Goal: Information Seeking & Learning: Learn about a topic

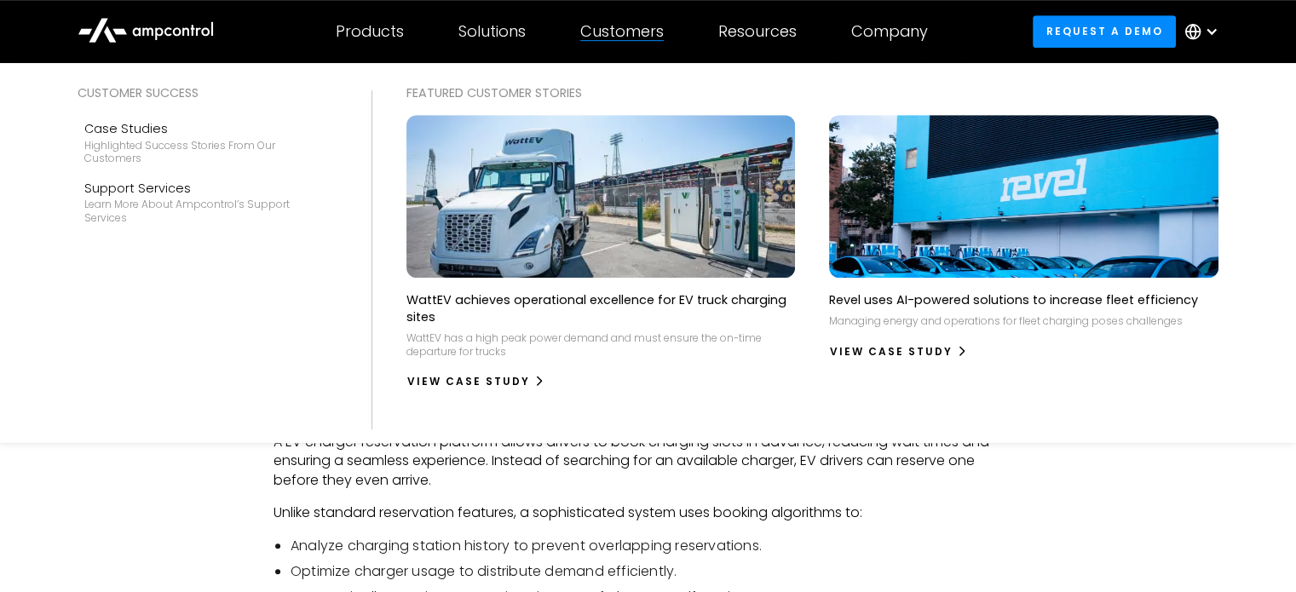
scroll to position [1021, 0]
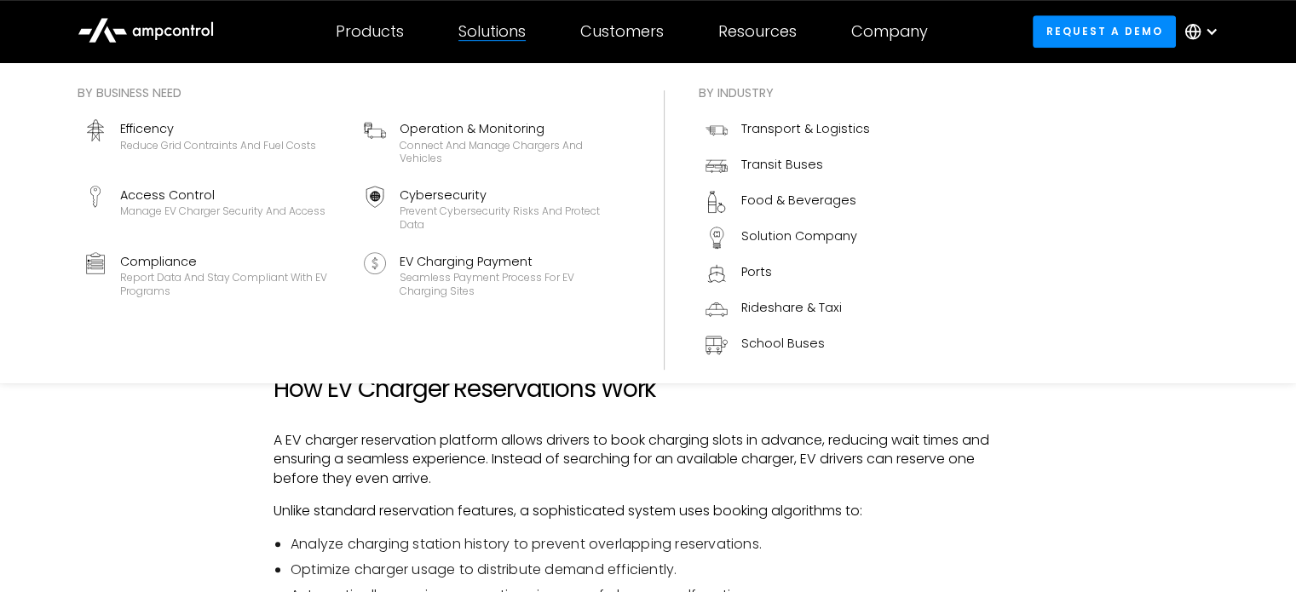
click at [509, 37] on div "Solutions" at bounding box center [491, 31] width 67 height 19
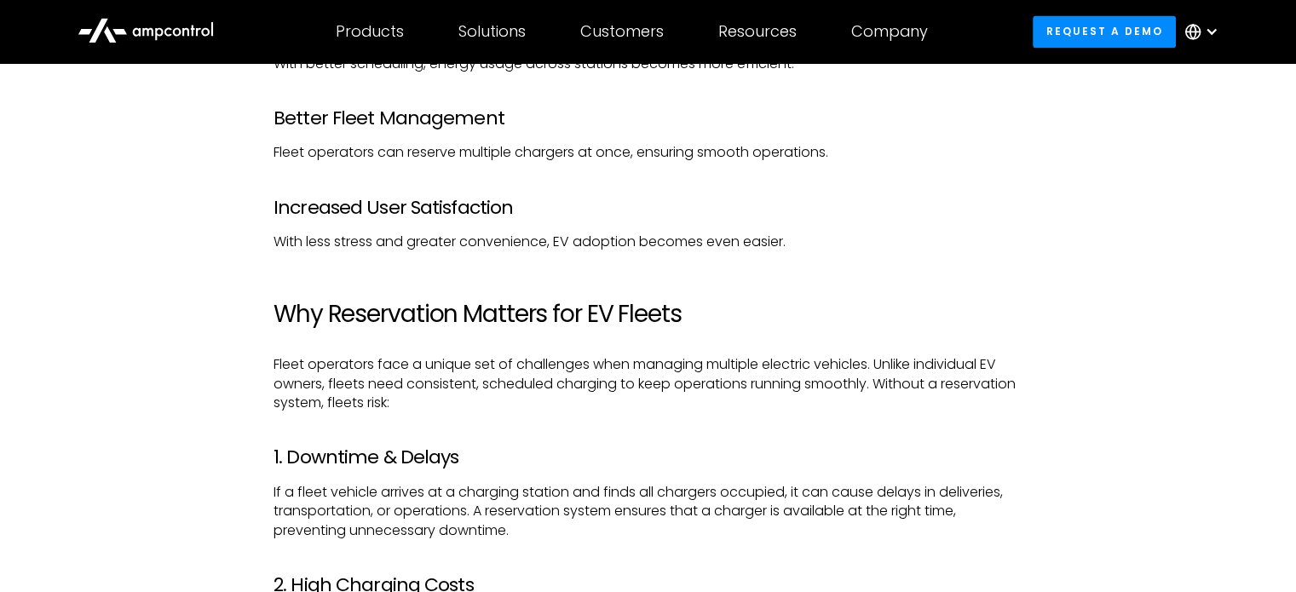
scroll to position [2603, 0]
click at [1067, 19] on link "Request a demo" at bounding box center [1104, 31] width 143 height 32
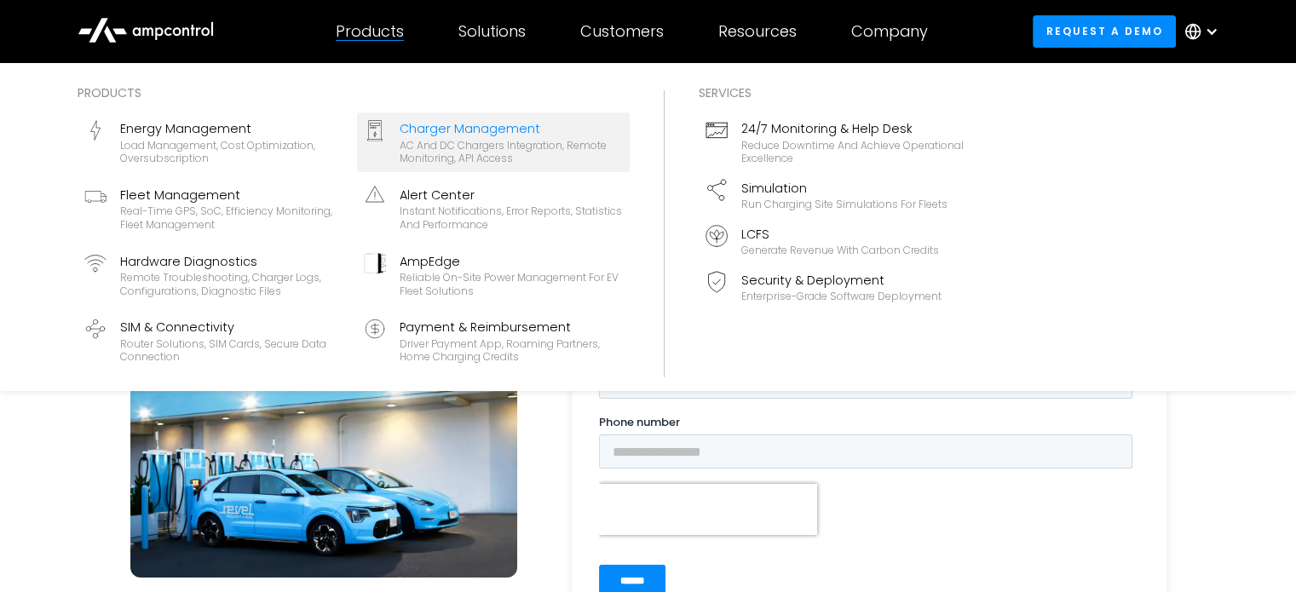
click at [464, 150] on div "AC and DC chargers integration, remote monitoring, API access" at bounding box center [511, 152] width 223 height 26
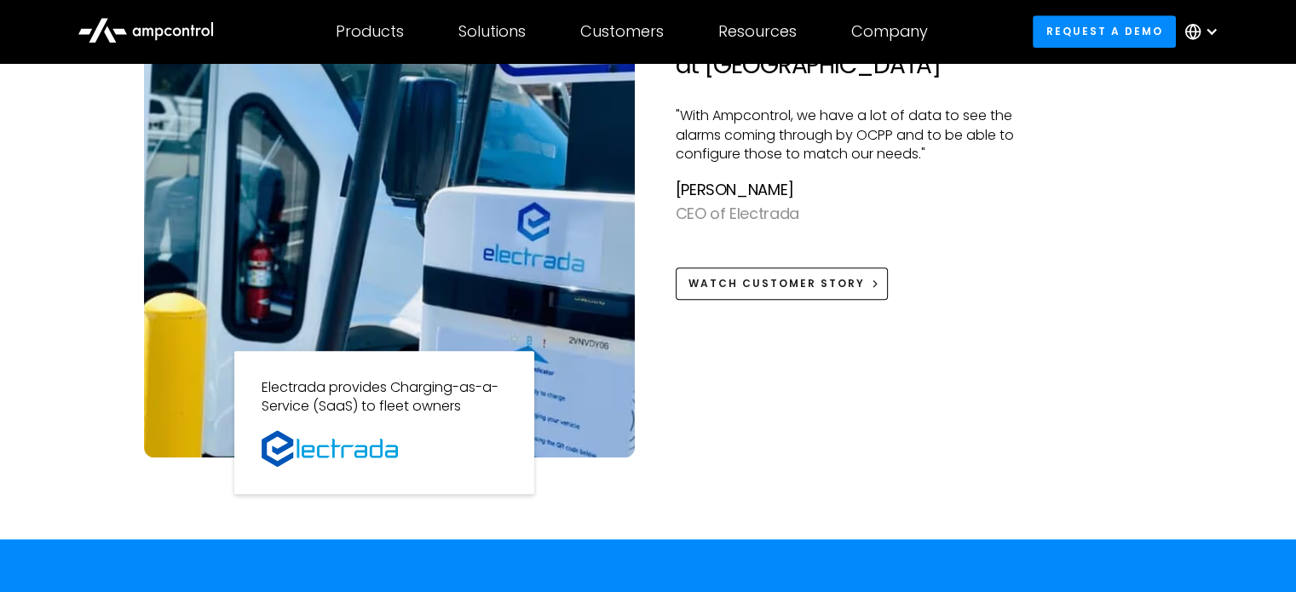
scroll to position [1520, 0]
click at [768, 389] on div "Electrada uses the Ampcontrol to manage chargers at Vanderbilt University "With…" at bounding box center [858, 212] width 365 height 491
click at [576, 314] on img at bounding box center [389, 212] width 491 height 491
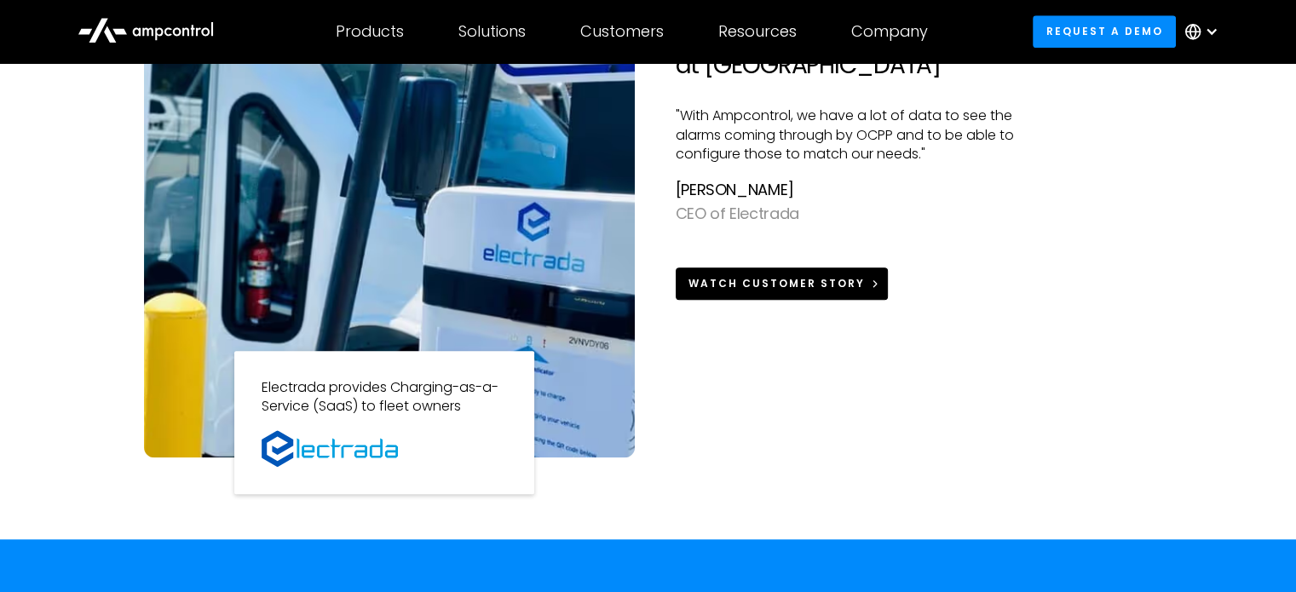
click at [803, 279] on div "Watch Customer Story" at bounding box center [776, 283] width 176 height 15
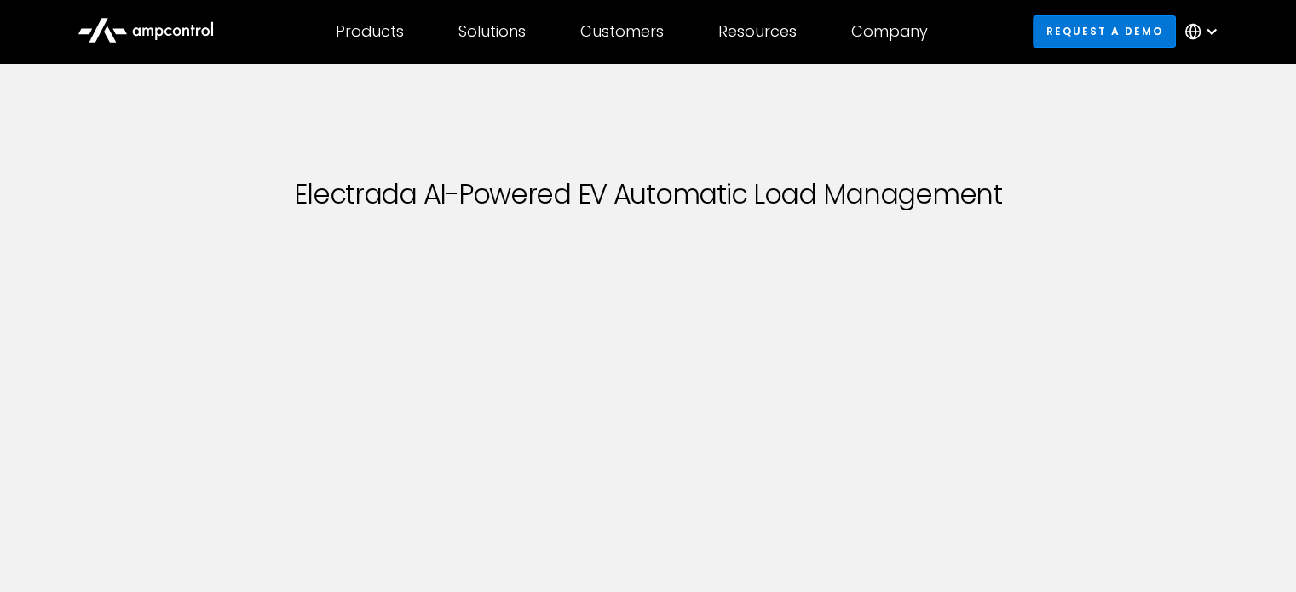
click at [1090, 30] on link "Request a demo" at bounding box center [1104, 31] width 143 height 32
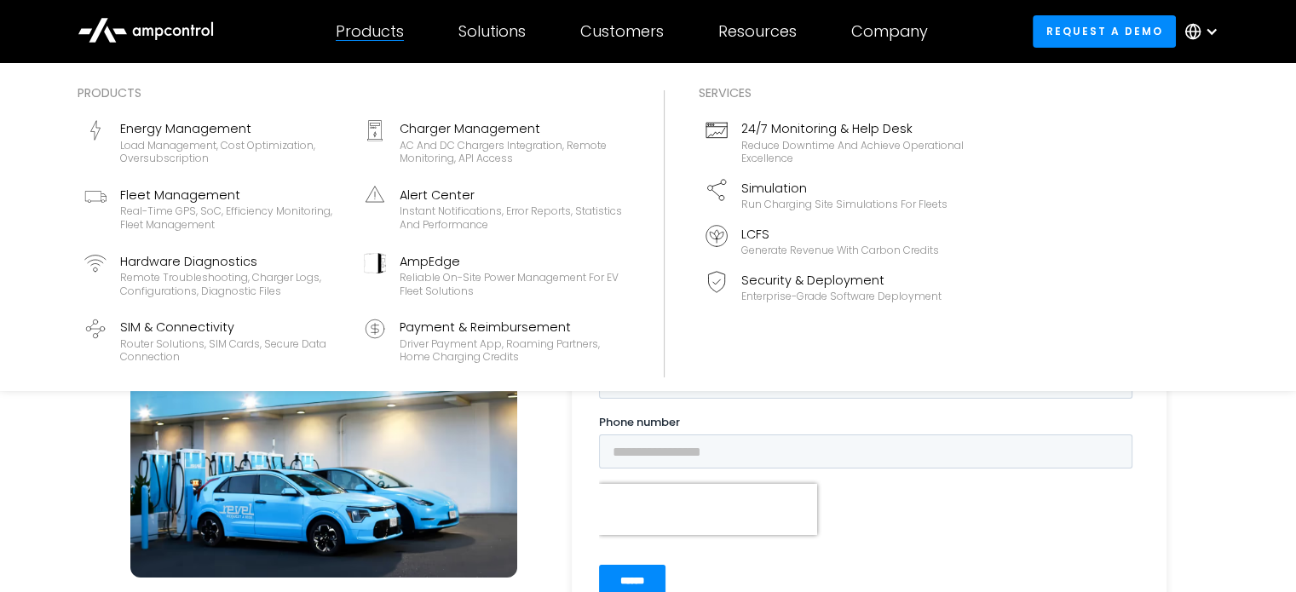
click at [371, 36] on div "Products" at bounding box center [370, 31] width 68 height 19
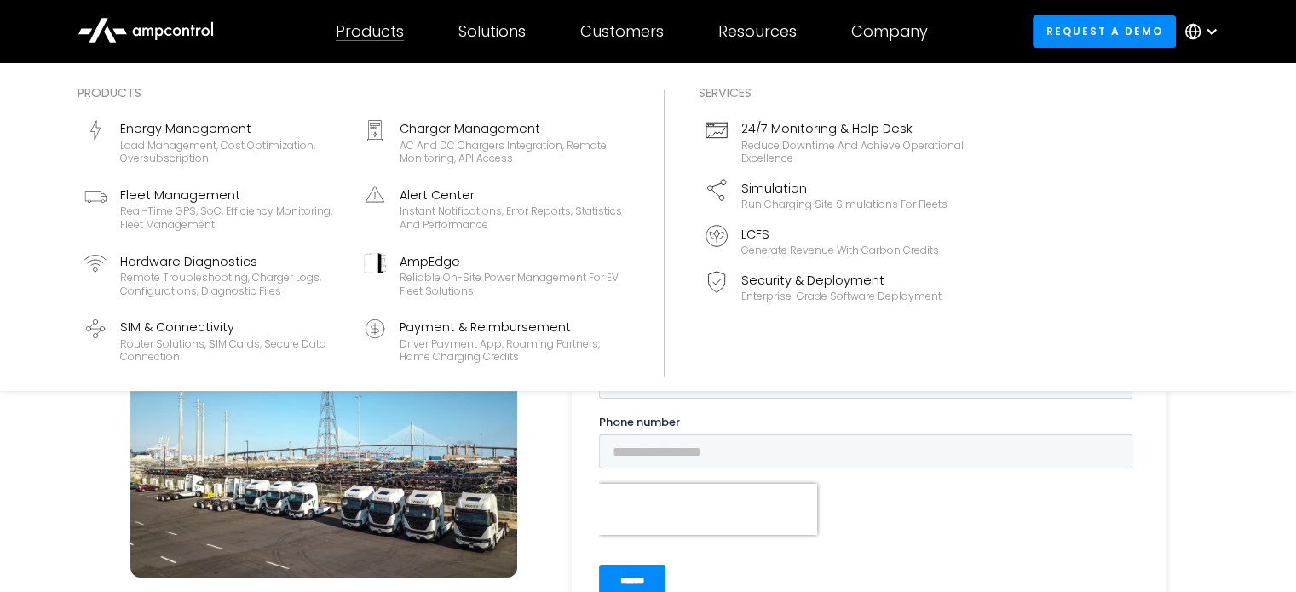
click at [370, 33] on div "Products" at bounding box center [370, 31] width 68 height 19
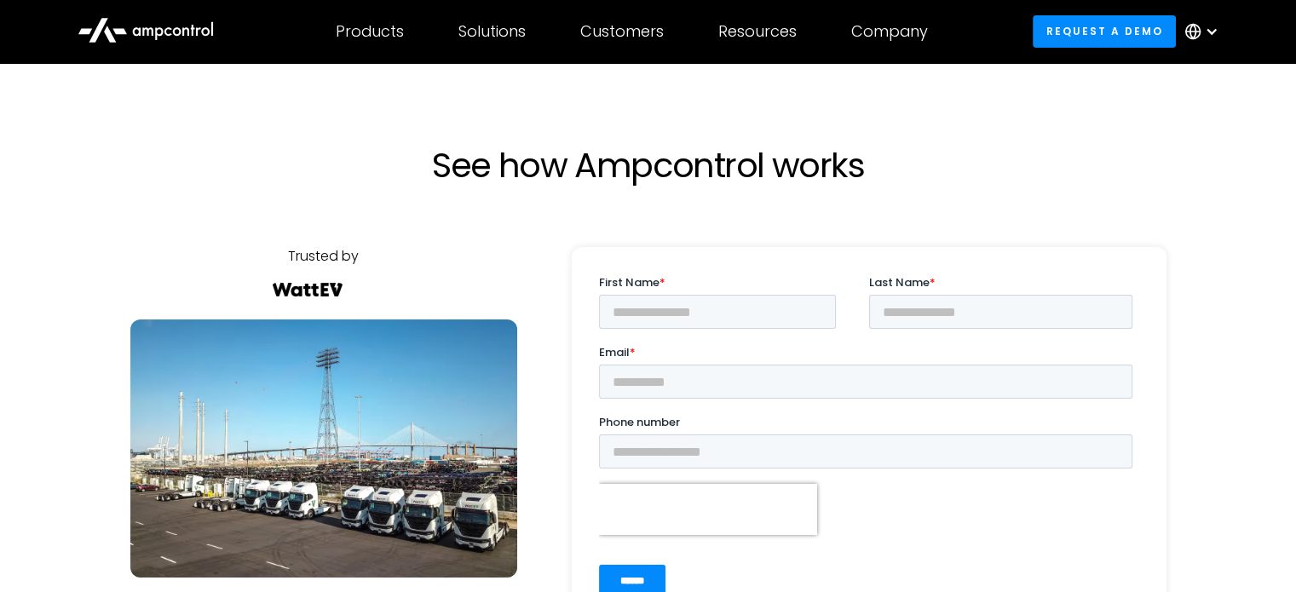
click at [180, 36] on icon at bounding box center [146, 29] width 136 height 41
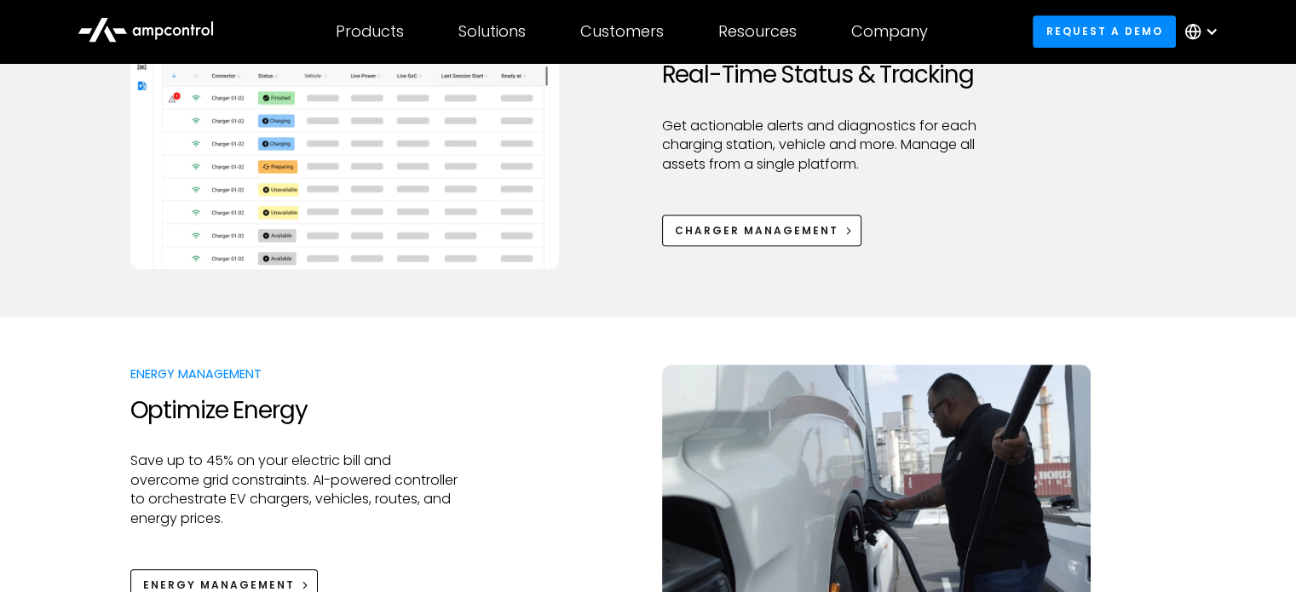
scroll to position [892, 0]
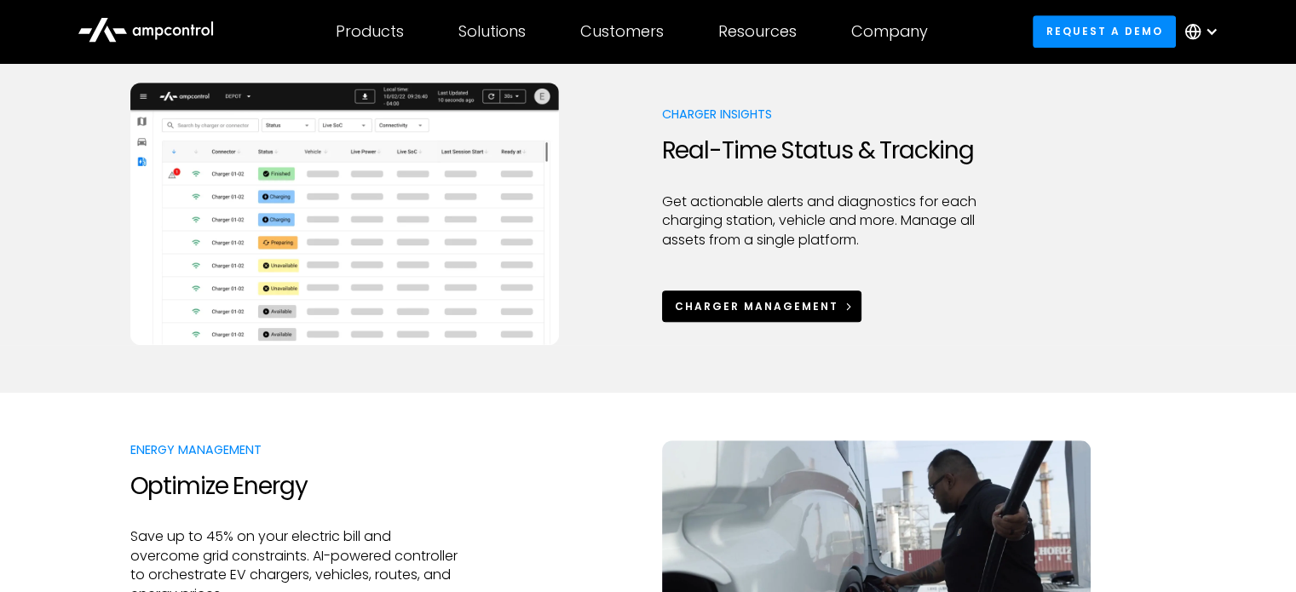
click at [777, 296] on link "Charger Management" at bounding box center [762, 307] width 200 height 32
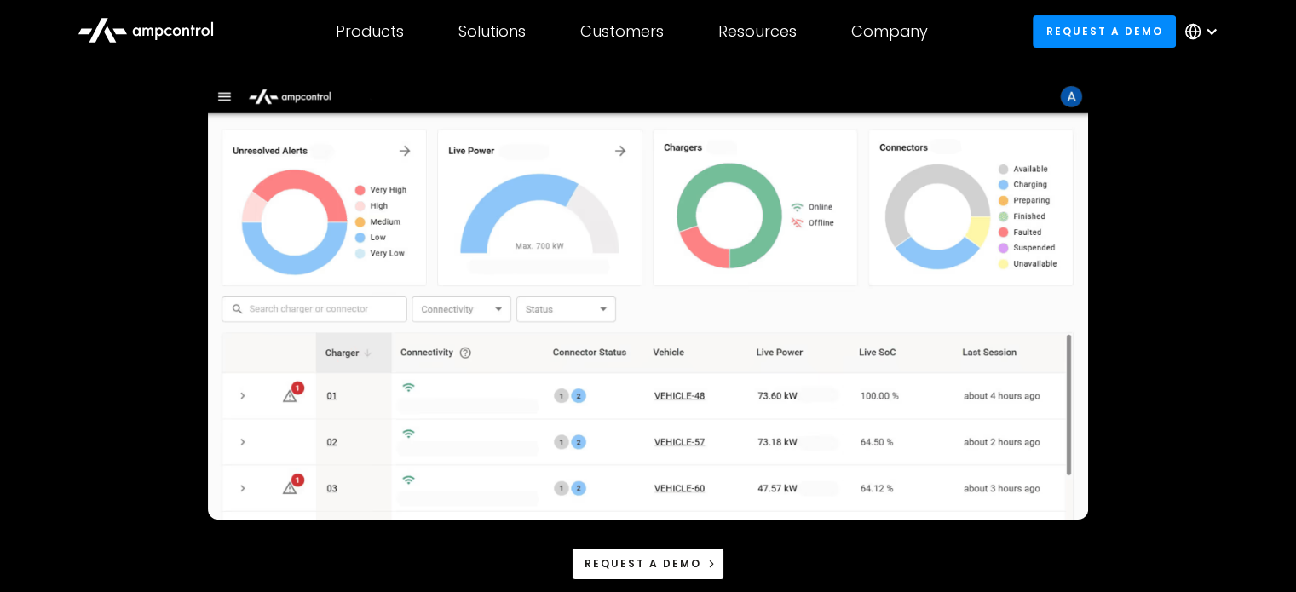
scroll to position [228, 0]
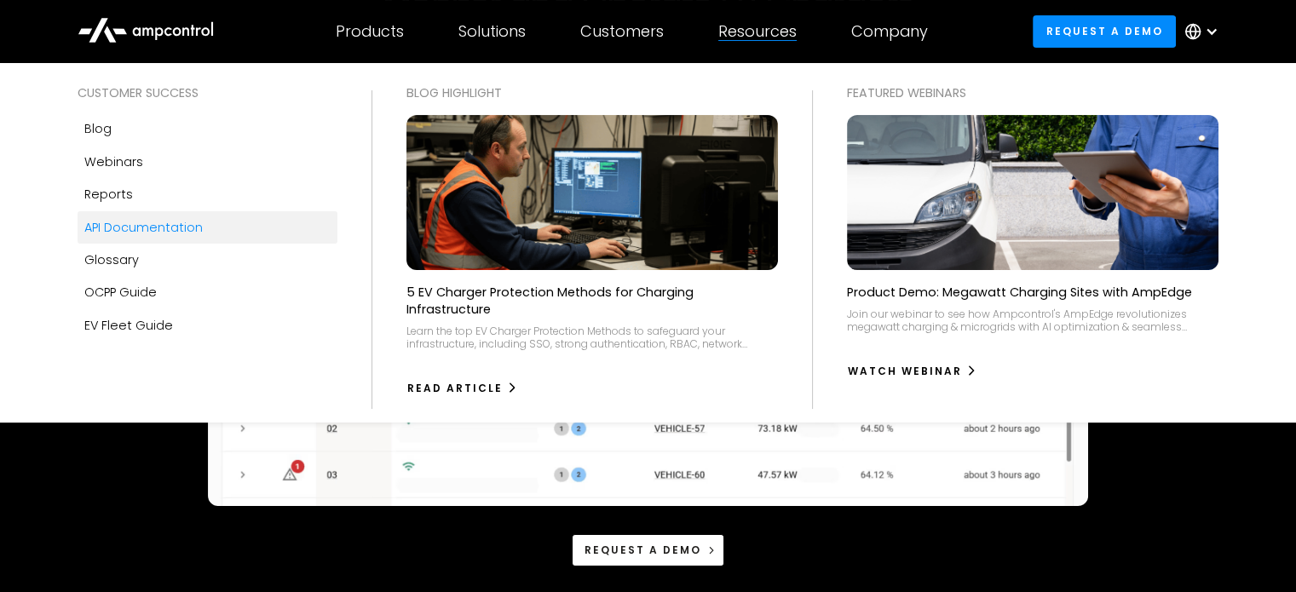
click at [156, 228] on div "API Documentation" at bounding box center [143, 227] width 118 height 19
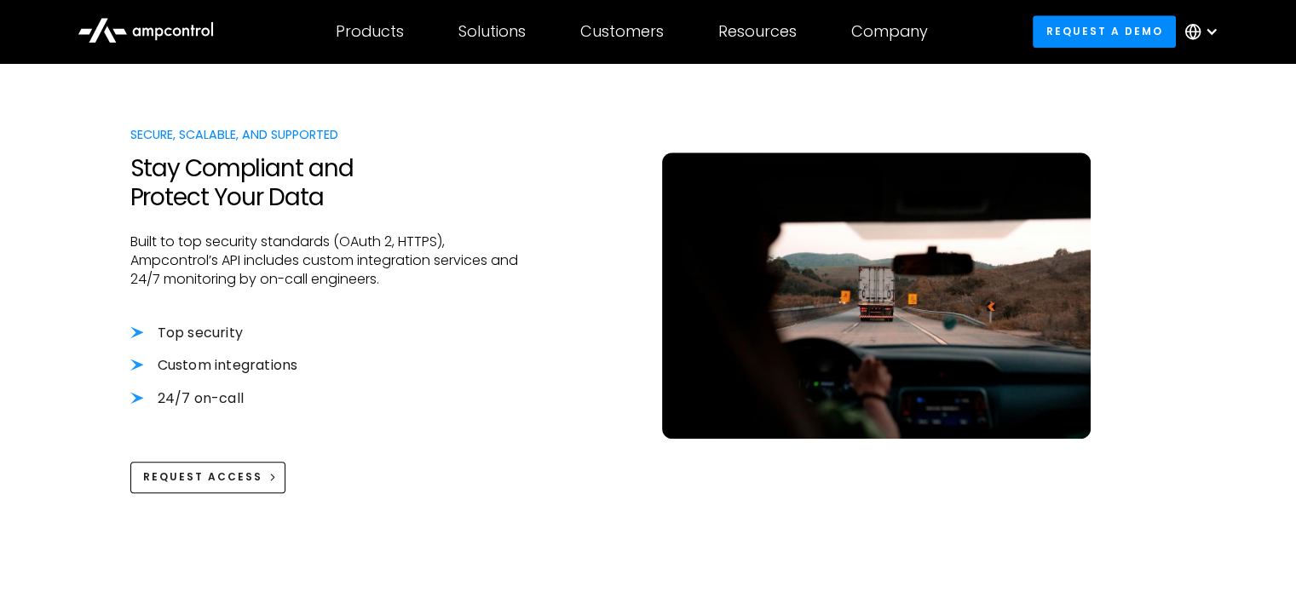
scroll to position [1632, 0]
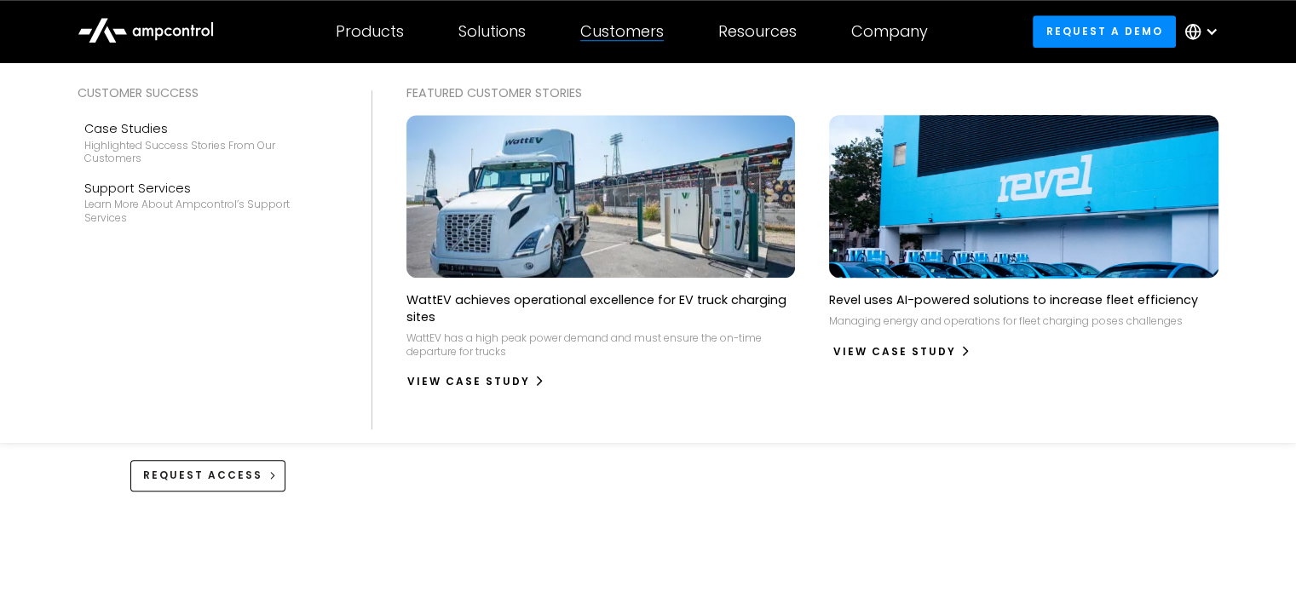
click at [906, 350] on div "View Case Study" at bounding box center [894, 351] width 123 height 15
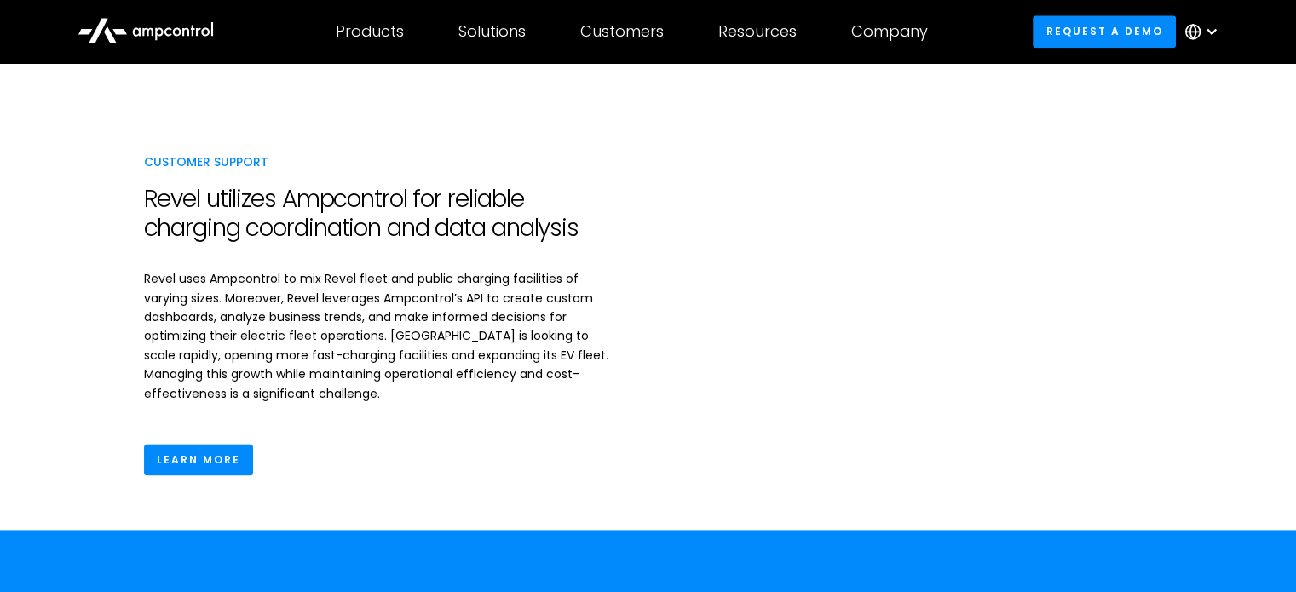
scroll to position [2167, 0]
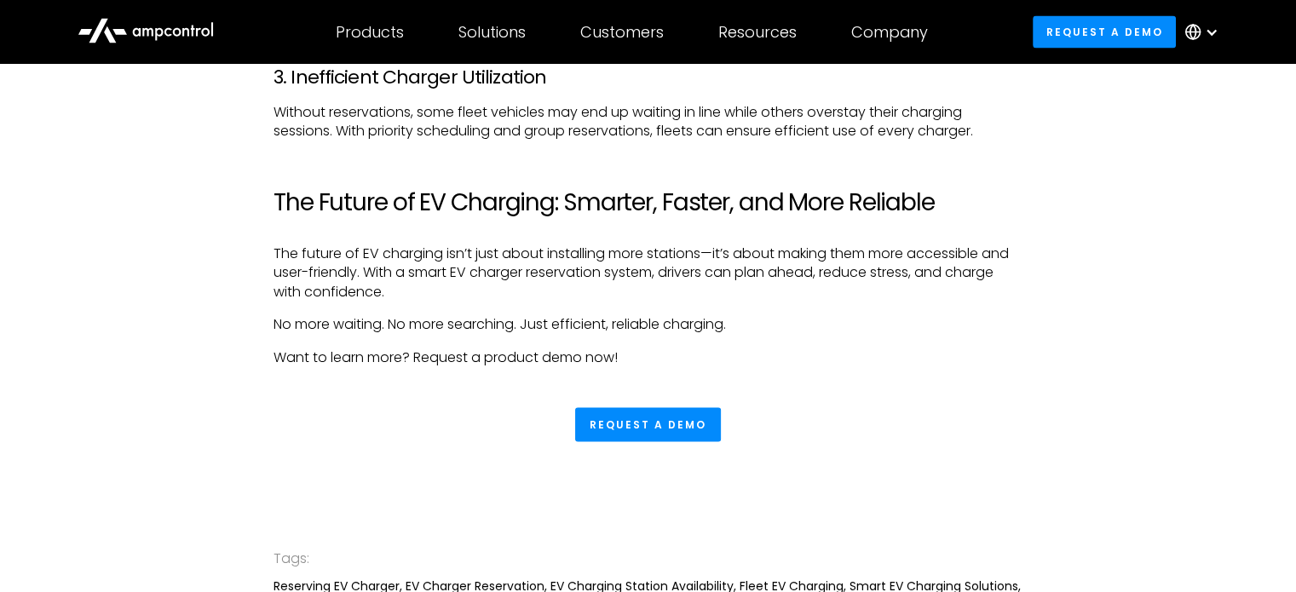
scroll to position [3223, 0]
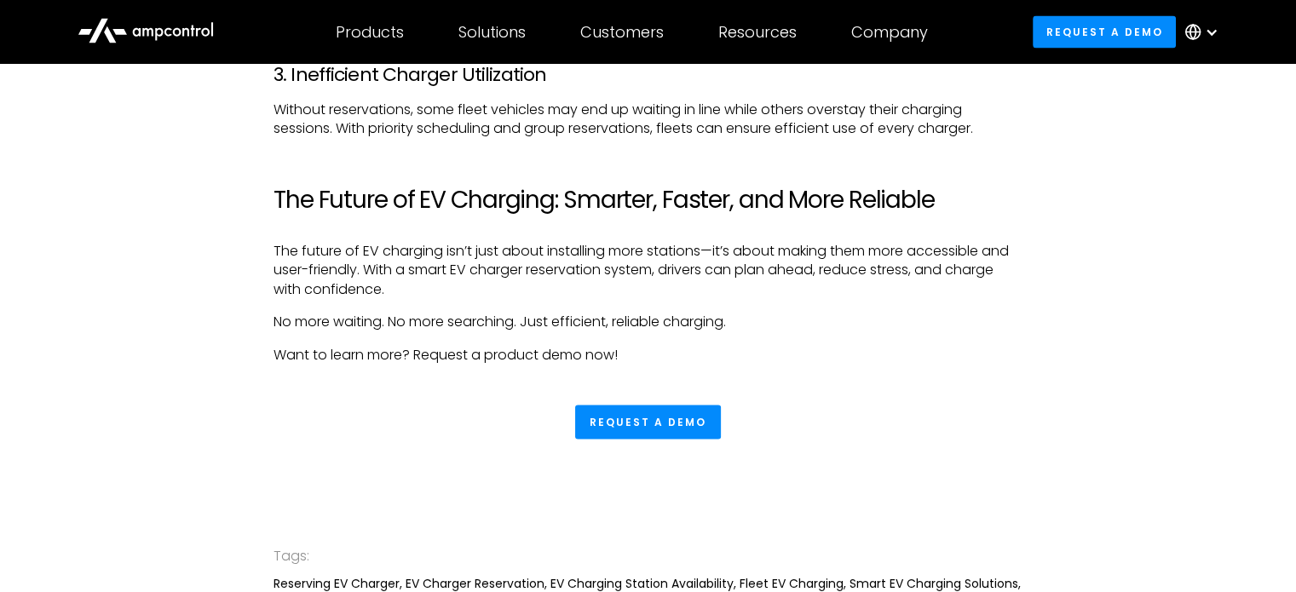
drag, startPoint x: 511, startPoint y: 251, endPoint x: 539, endPoint y: 273, distance: 35.3
